Goal: Transaction & Acquisition: Obtain resource

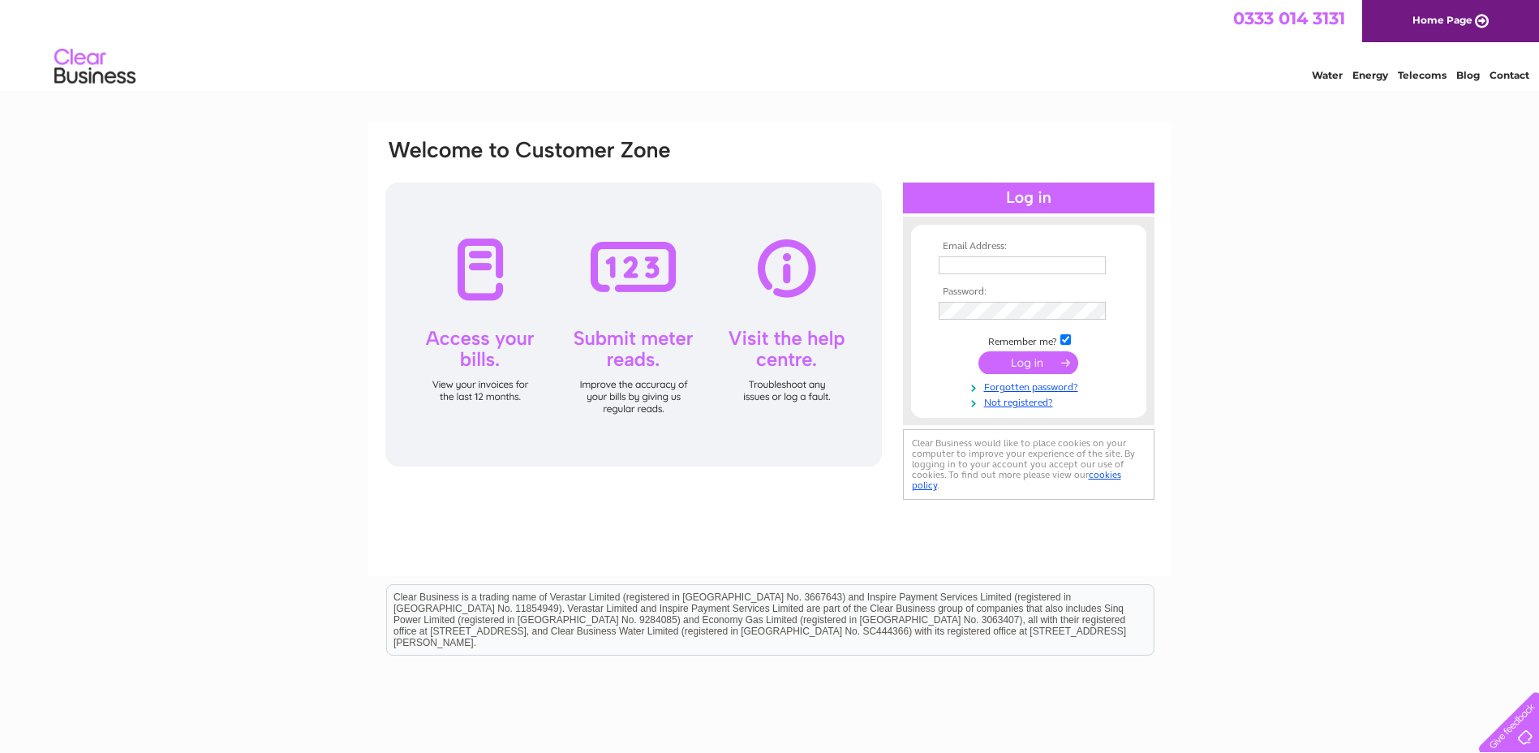
type input "[EMAIL_ADDRESS][DOMAIN_NAME]"
click at [1045, 363] on input "submit" at bounding box center [1028, 362] width 100 height 23
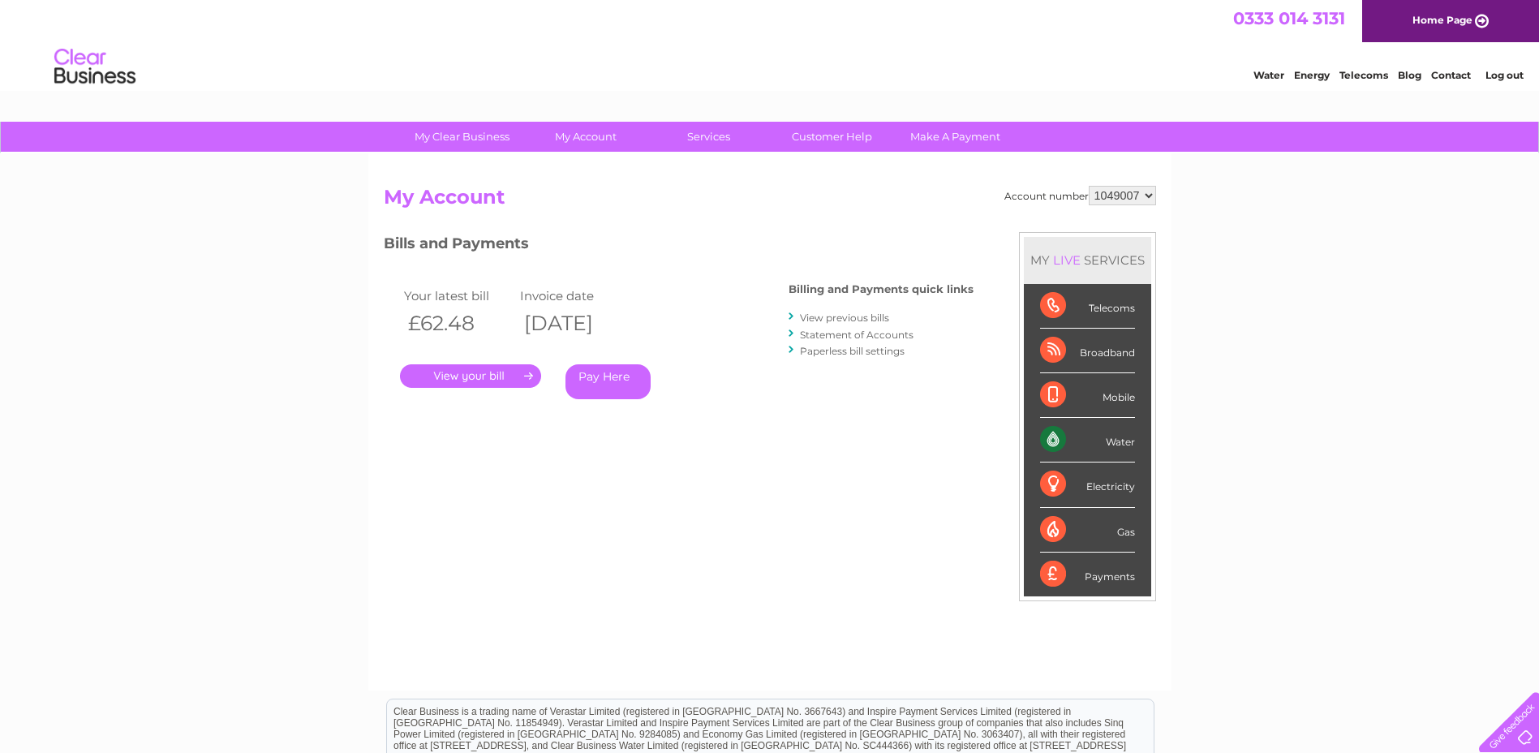
click at [516, 372] on link "." at bounding box center [470, 376] width 141 height 24
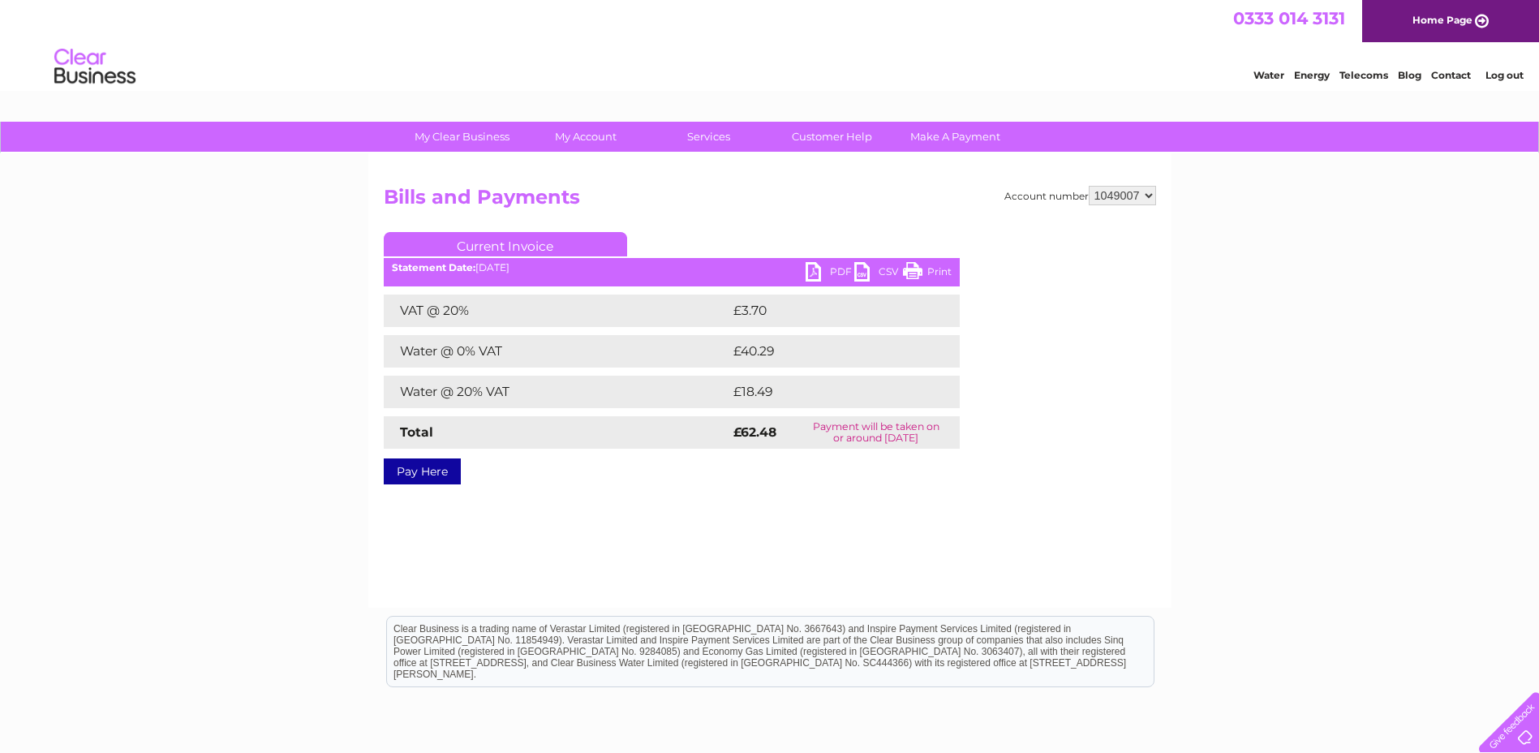
click at [830, 269] on link "PDF" at bounding box center [830, 274] width 49 height 24
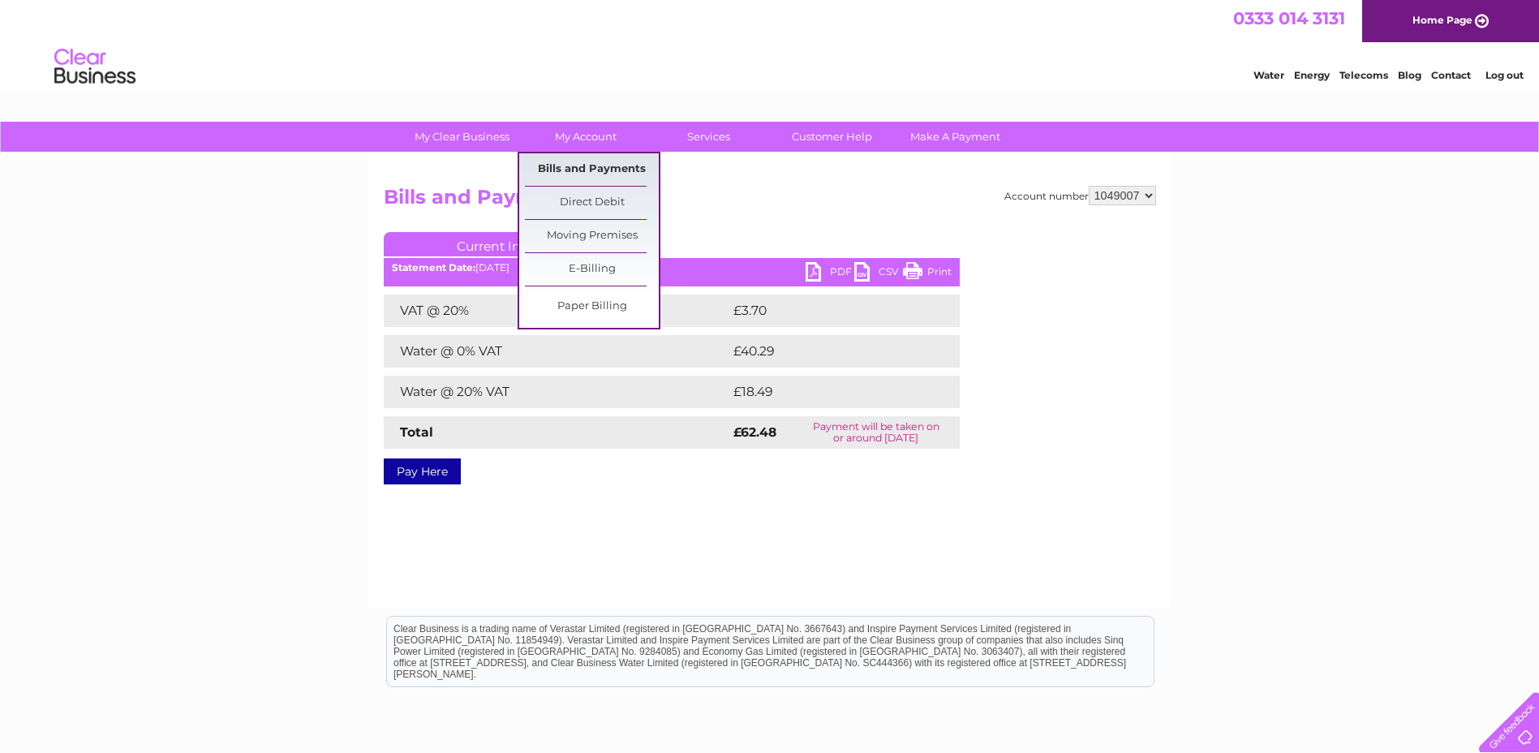
click at [601, 165] on link "Bills and Payments" at bounding box center [592, 169] width 134 height 32
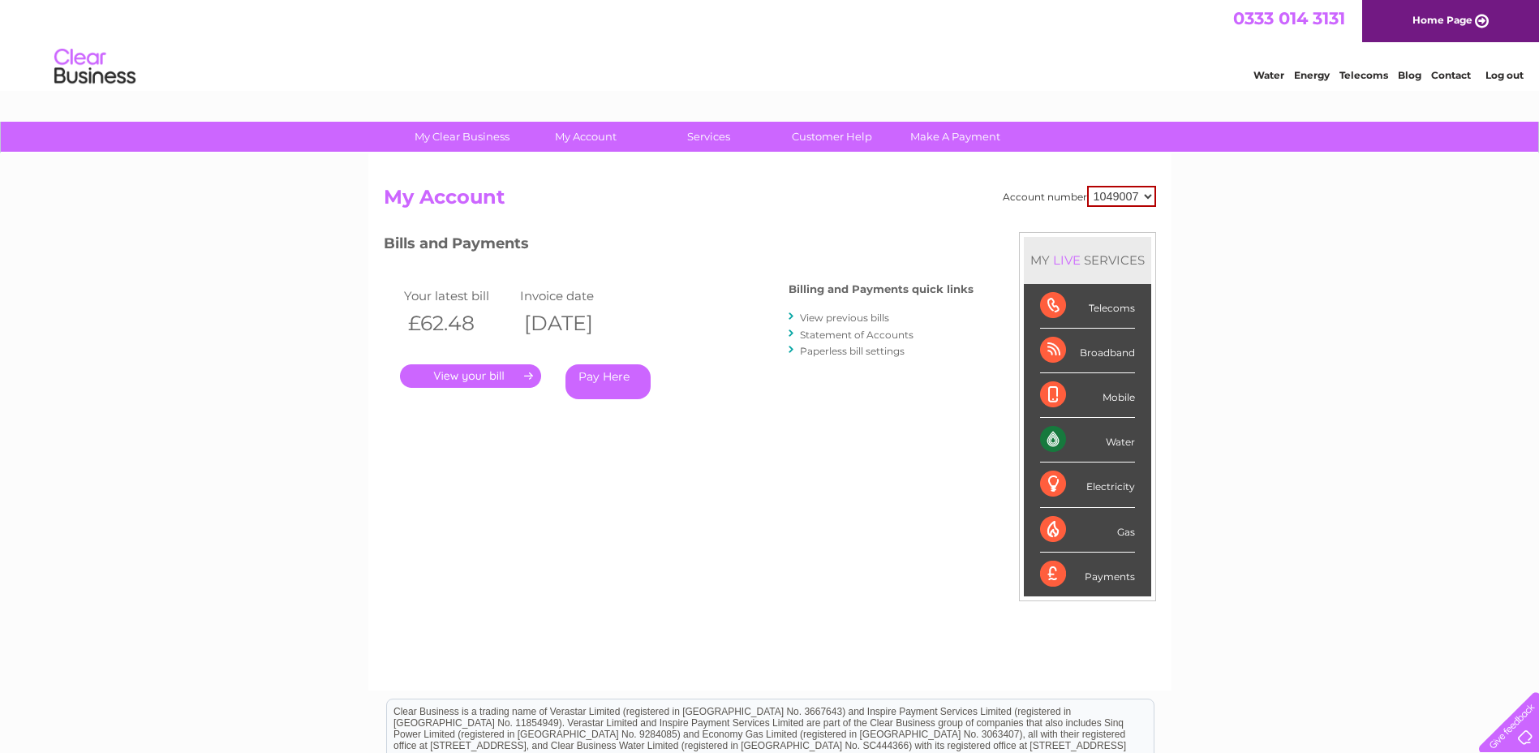
click at [854, 318] on link "View previous bills" at bounding box center [844, 318] width 89 height 12
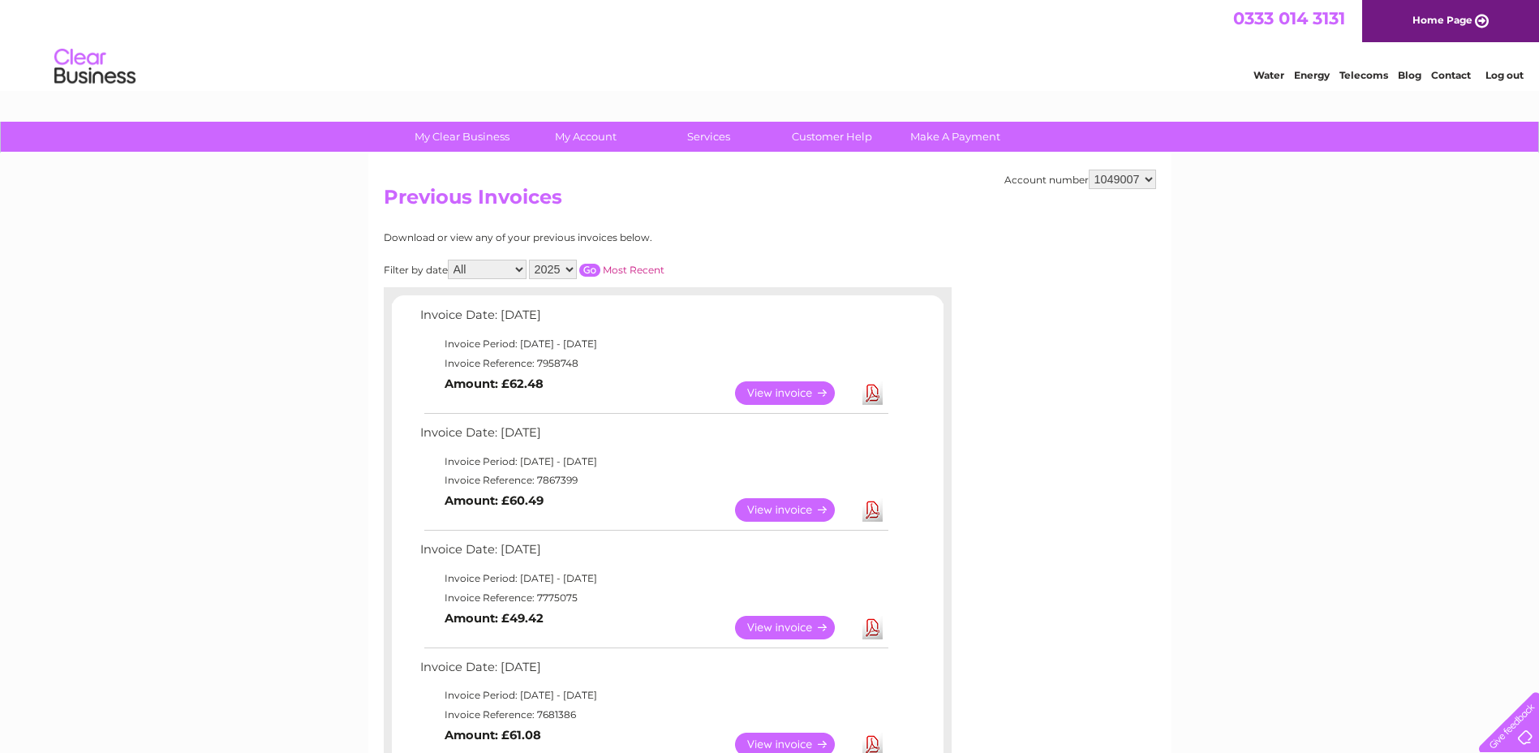
click at [878, 513] on link "Download" at bounding box center [872, 510] width 20 height 24
click at [1038, 33] on div "0333 014 3131 Home Page" at bounding box center [769, 21] width 1539 height 42
click at [1506, 71] on link "Log out" at bounding box center [1504, 75] width 38 height 12
